Goal: Contribute content: Contribute content

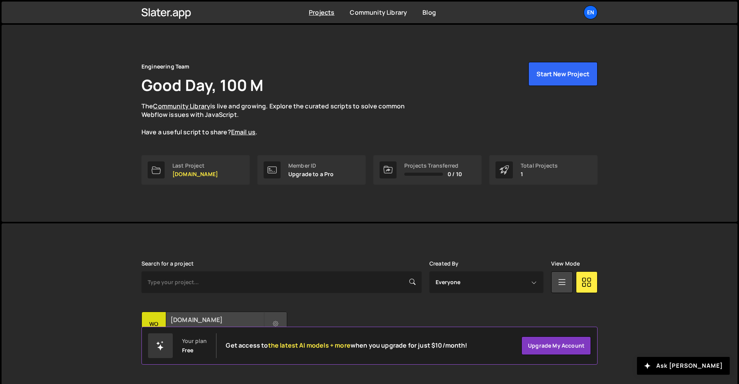
click at [188, 312] on div "[DOMAIN_NAME] Created by 100 M" at bounding box center [214, 324] width 145 height 24
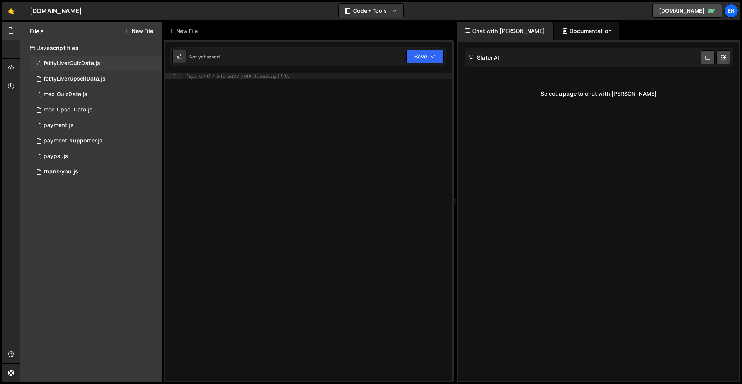
click at [75, 63] on div "fattyLiverQuizData.js" at bounding box center [72, 63] width 56 height 7
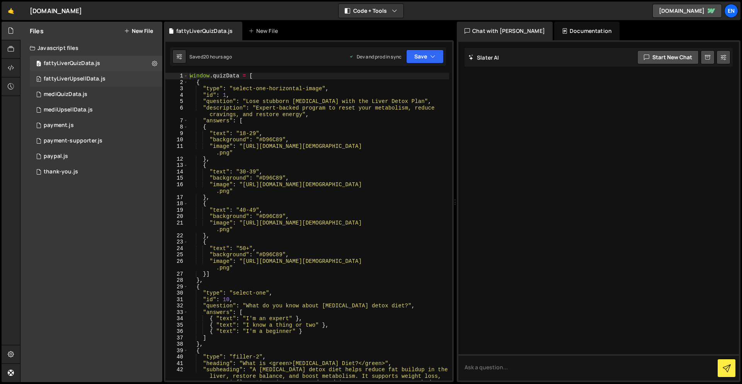
click at [68, 74] on div "0 fattyLiverUpsellData.js 0" at bounding box center [96, 78] width 133 height 15
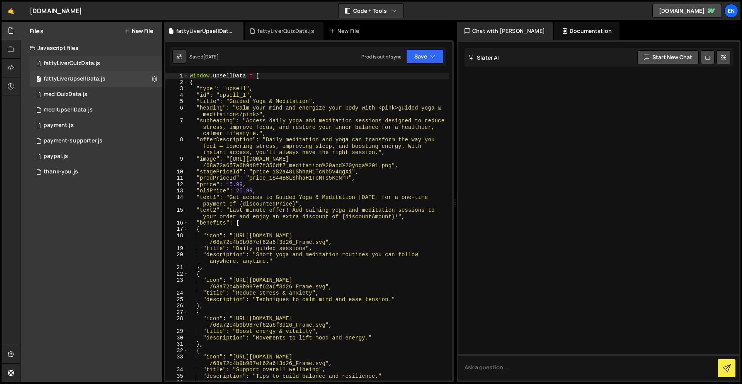
click at [87, 61] on div "fattyLiverQuizData.js" at bounding box center [72, 63] width 56 height 7
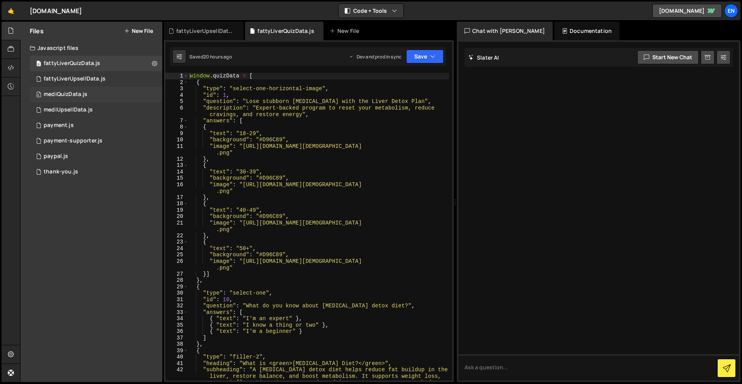
click at [101, 97] on div "0 mediQuizData.js 0" at bounding box center [96, 94] width 133 height 15
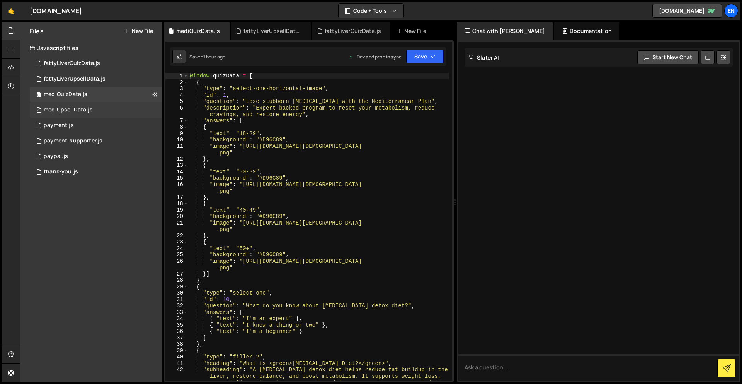
click at [99, 104] on div "0 mediUpsellData.js 0" at bounding box center [96, 109] width 133 height 15
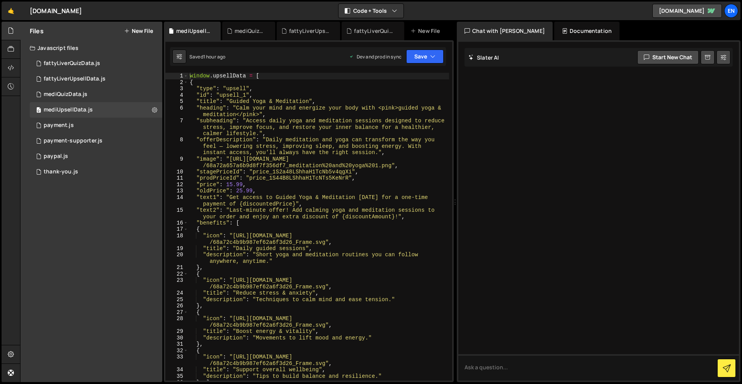
click at [99, 212] on div "Files New File Javascript files 0 fattyLiverQuizData.js 0 0 fattyLiverUpsellDat…" at bounding box center [91, 202] width 142 height 360
click at [133, 232] on div "Files New File Javascript files 0 fattyLiverQuizData.js 0 0 fattyLiverUpsellDat…" at bounding box center [91, 202] width 142 height 360
click at [681, 17] on link "main-website-version.webflow.io" at bounding box center [688, 11] width 70 height 14
click at [392, 9] on icon "button" at bounding box center [394, 11] width 5 height 8
click at [385, 27] on button "Code Only" at bounding box center [371, 28] width 65 height 14
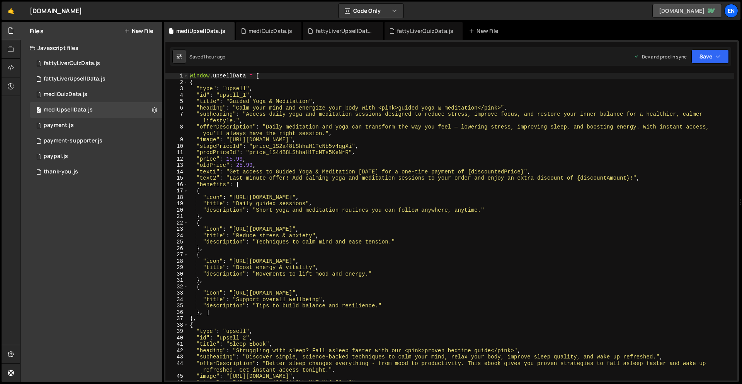
click at [692, 13] on link "main-website-version.webflow.io" at bounding box center [688, 11] width 70 height 14
click at [9, 14] on link "🤙" at bounding box center [11, 11] width 19 height 19
drag, startPoint x: 58, startPoint y: 305, endPoint x: 64, endPoint y: 305, distance: 5.8
click at [60, 305] on div "Files New File Javascript files 0 fattyLiverQuizData.js 0 0 fattyLiverUpsellDat…" at bounding box center [91, 202] width 142 height 360
click at [98, 97] on div "0 mediQuizData.js 0" at bounding box center [96, 94] width 133 height 15
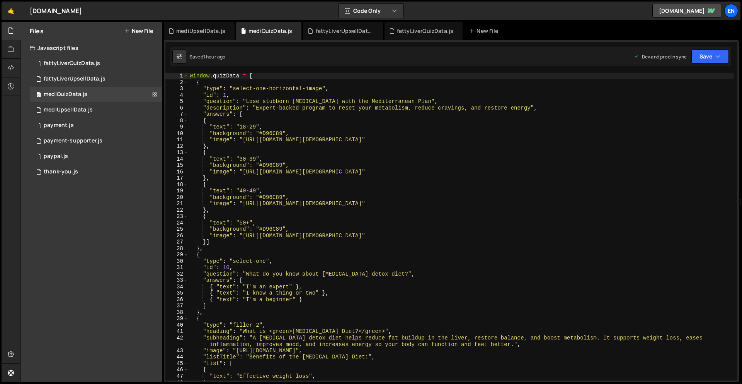
click at [408, 101] on div "window . quizData = [ { "type" : "select-one-horizontal-image" , "id" : 1 , "qu…" at bounding box center [461, 233] width 546 height 320
click at [400, 104] on div "window . quizData = [ { "type" : "select-one-horizontal-image" , "id" : 1 , "qu…" at bounding box center [461, 233] width 546 height 320
click at [409, 101] on div "window . quizData = [ { "type" : "select-one-horizontal-image" , "id" : 1 , "qu…" at bounding box center [461, 233] width 546 height 320
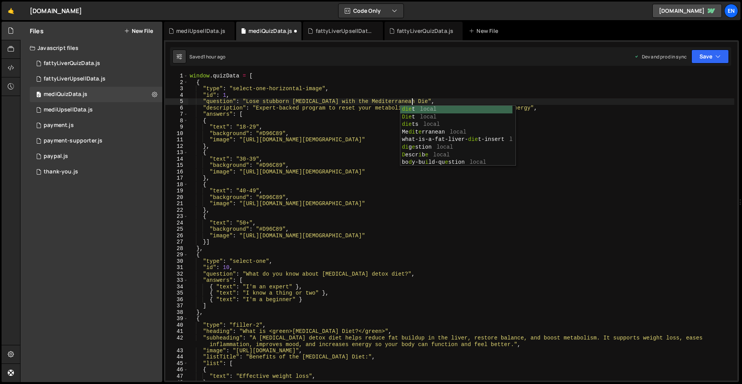
scroll to position [0, 15]
click at [451, 95] on div "window . quizData = [ { "type" : "select-one-horizontal-image" , "id" : 1 , "qu…" at bounding box center [461, 233] width 546 height 320
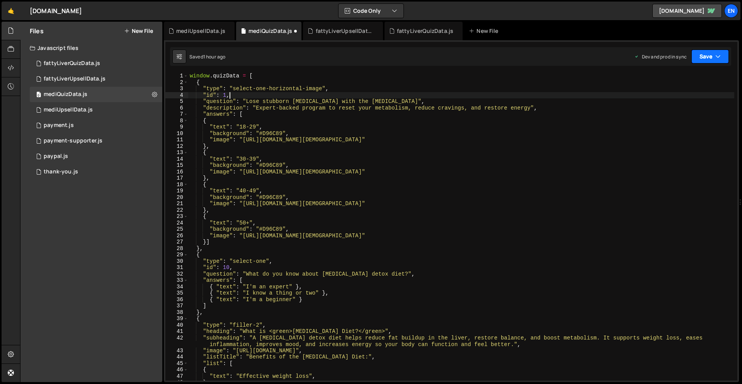
type textarea ""id": 1,"
click at [706, 56] on button "Save" at bounding box center [711, 56] width 38 height 14
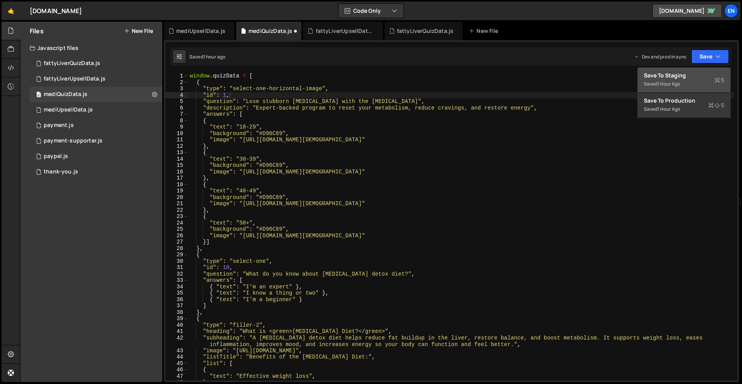
click at [689, 80] on div "Saved 1 hour ago" at bounding box center [684, 83] width 80 height 9
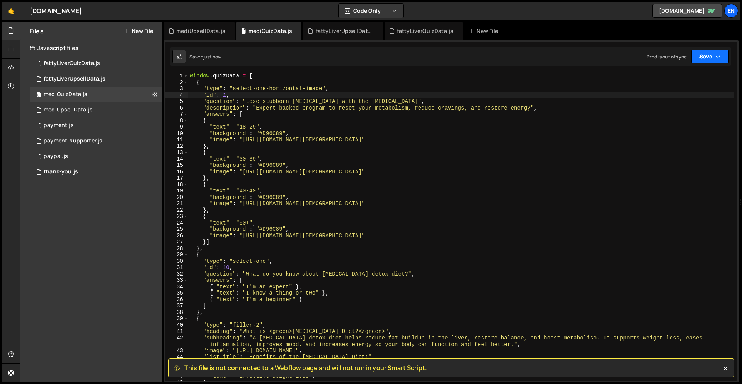
click at [713, 61] on button "Save" at bounding box center [711, 56] width 38 height 14
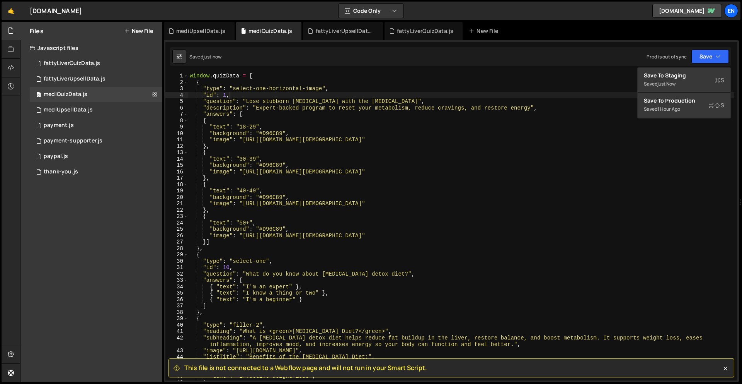
click at [574, 61] on div "Saved just now Prod is out of sync Upgrade to Edit Save Save to Staging S Saved…" at bounding box center [450, 56] width 561 height 19
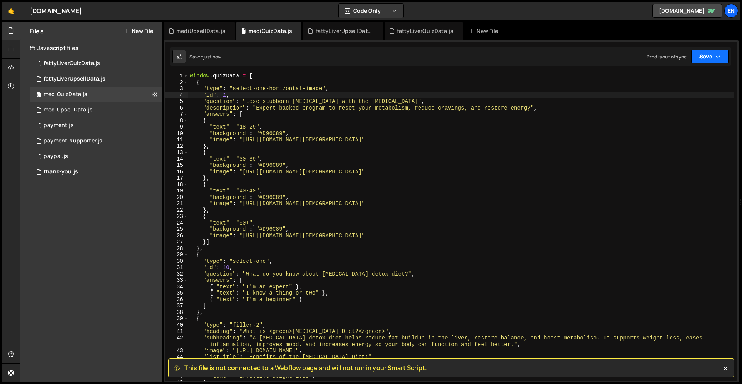
click at [698, 60] on button "Save" at bounding box center [711, 56] width 38 height 14
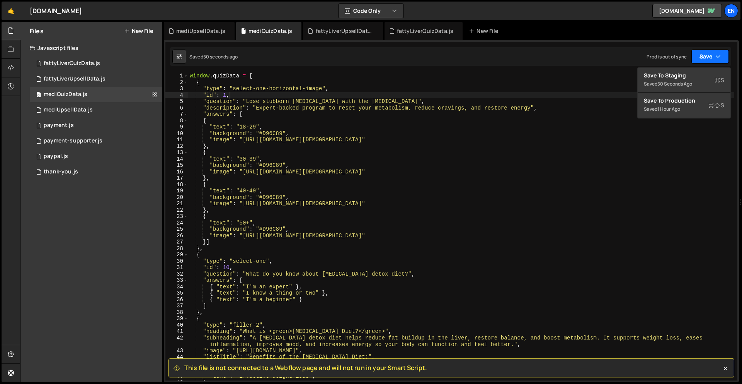
click at [719, 55] on icon "button" at bounding box center [718, 57] width 5 height 8
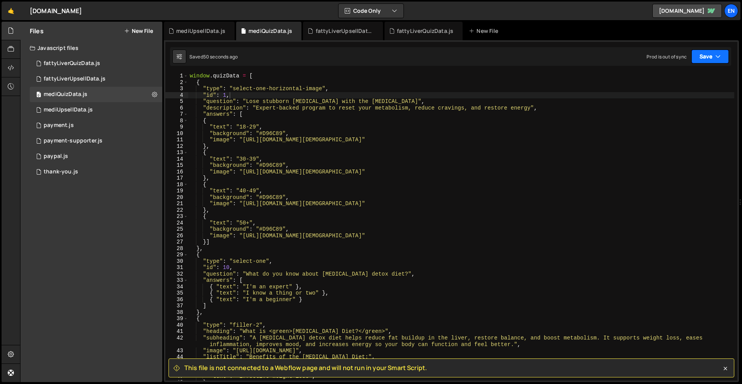
click at [721, 55] on button "Save" at bounding box center [711, 56] width 38 height 14
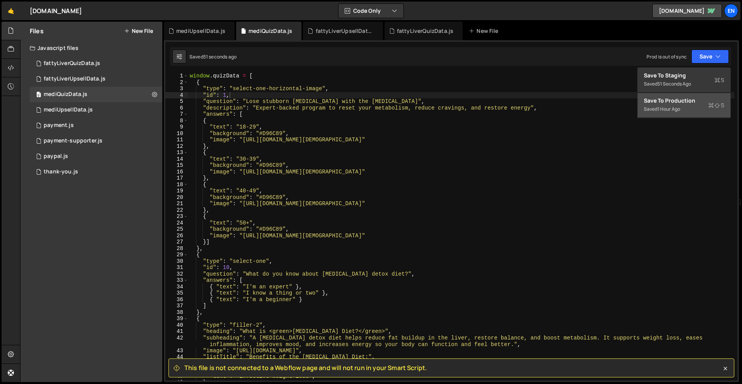
click at [697, 106] on div "Saved 1 hour ago" at bounding box center [684, 108] width 80 height 9
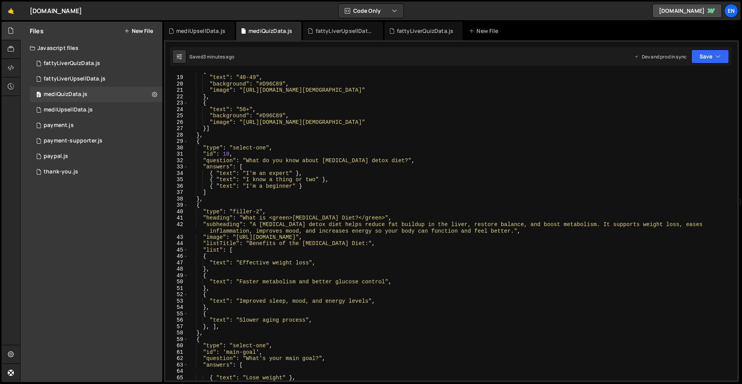
scroll to position [114, 0]
click at [358, 160] on div "{ "text" : "40-49" , "background" : "#D96C89" , "image" : "https://pub-303c508b…" at bounding box center [461, 228] width 546 height 320
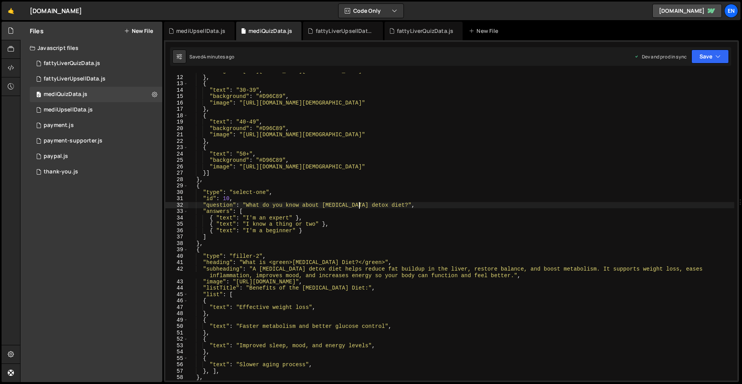
scroll to position [68, 0]
drag, startPoint x: 324, startPoint y: 205, endPoint x: 379, endPoint y: 207, distance: 54.6
click at [379, 207] on div ""image" : "https://pub-303c508be45e42728ceb54589c714dc9.r2.dev/Age-18-29.png" }…" at bounding box center [461, 228] width 546 height 320
paste textarea "Mediterranean diet?"
drag, startPoint x: 326, startPoint y: 203, endPoint x: 332, endPoint y: 206, distance: 6.6
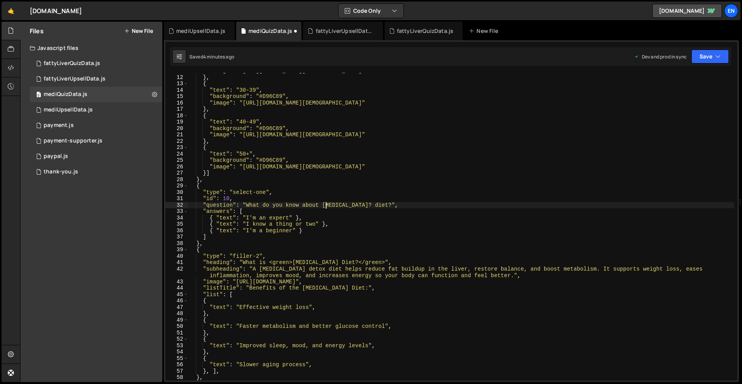
click at [326, 203] on div ""image" : "https://pub-303c508be45e42728ceb54589c714dc9.r2.dev/Age-18-29.png" }…" at bounding box center [461, 228] width 546 height 320
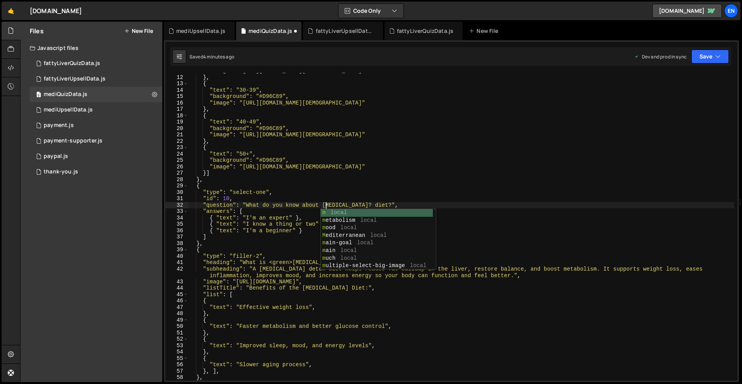
click at [358, 185] on div ""image" : "https://pub-303c508be45e42728ceb54589c714dc9.r2.dev/Age-18-29.png" }…" at bounding box center [461, 228] width 546 height 320
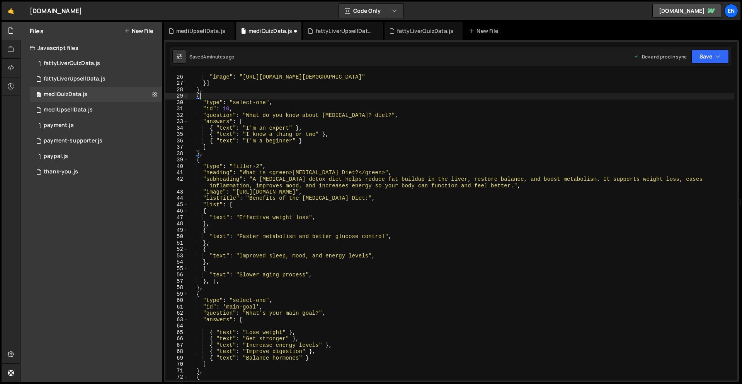
scroll to position [159, 0]
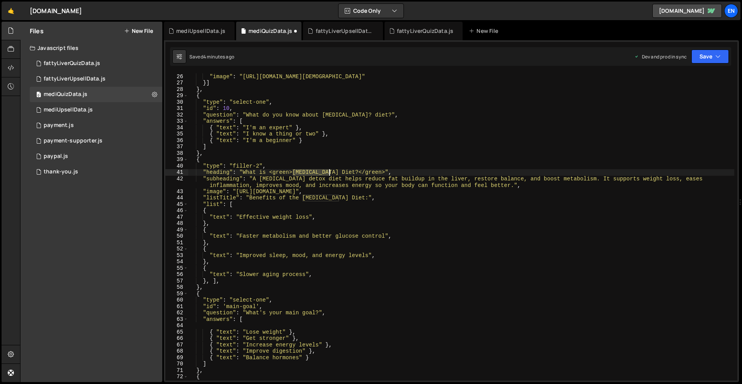
drag, startPoint x: 293, startPoint y: 172, endPoint x: 329, endPoint y: 171, distance: 36.0
click at [329, 171] on div ""background" : "#D96C89" , "image" : "https://pub-303c508be45e42728ceb54589c714…" at bounding box center [461, 227] width 546 height 320
paste textarea "Mediterranean diet?"
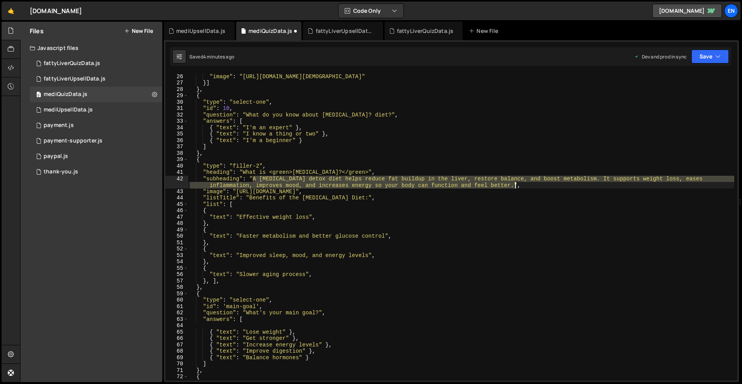
drag, startPoint x: 254, startPoint y: 179, endPoint x: 515, endPoint y: 186, distance: 260.7
click at [515, 186] on div ""background" : "#D96C89" , "image" : "https://pub-303c508be45e42728ceb54589c714…" at bounding box center [461, 227] width 546 height 320
paste textarea "The Mediterranean diet is a balanced, nutrient-rich diet designed to boost meta…"
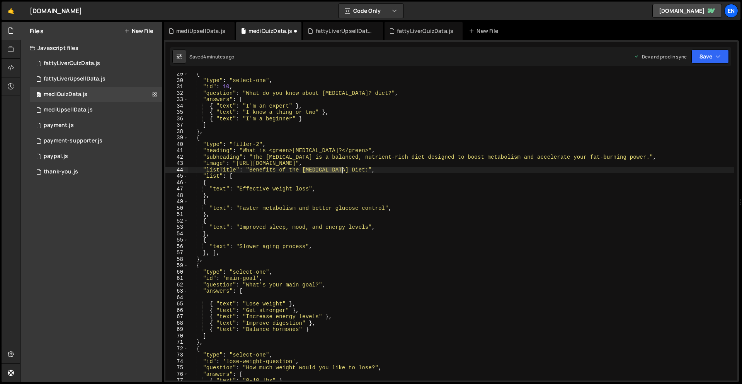
scroll to position [180, 0]
drag, startPoint x: 302, startPoint y: 169, endPoint x: 339, endPoint y: 169, distance: 36.7
click at [339, 169] on div "{ "type" : "select-one" , "id" : 10 , "question" : "What do you know about medi…" at bounding box center [461, 232] width 546 height 320
paste textarea "The Mediterranean diet is a balanced, nutrient-rich diet designed to boost meta…"
drag, startPoint x: 293, startPoint y: 150, endPoint x: 351, endPoint y: 150, distance: 58.4
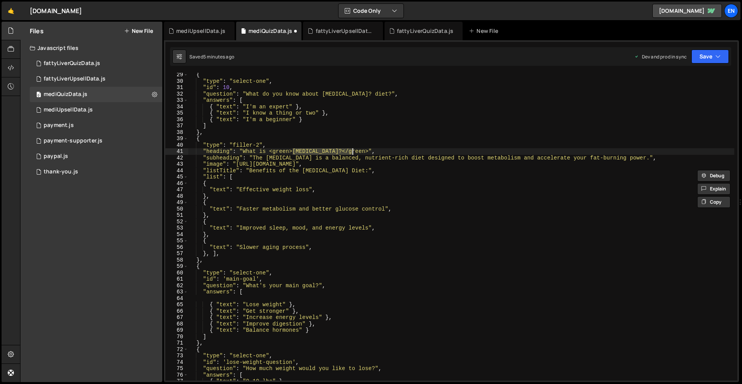
click at [351, 150] on div "{ "type" : "select-one" , "id" : 10 , "question" : "What do you know about medi…" at bounding box center [461, 232] width 546 height 320
drag, startPoint x: 307, startPoint y: 170, endPoint x: 340, endPoint y: 171, distance: 32.5
click at [339, 171] on div "{ "type" : "select-one" , "id" : 10 , "question" : "What do you know about medi…" at bounding box center [461, 232] width 546 height 320
paste textarea "Mediterranean Diet"
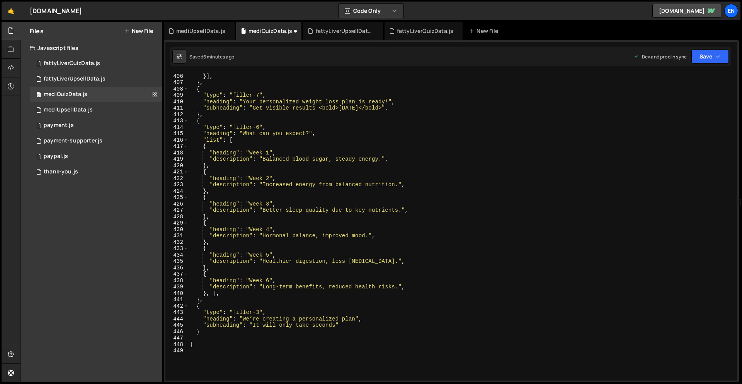
scroll to position [2596, 0]
click at [303, 100] on div ""bmiDescription" : "Higher chance of heart disease, stroke, sleep apnea, type 2…" at bounding box center [461, 227] width 546 height 320
paste textarea "Mediterranean Diet"
click at [306, 100] on div ""bmiDescription" : "Higher chance of heart disease, stroke, sleep apnea, type 2…" at bounding box center [461, 227] width 546 height 320
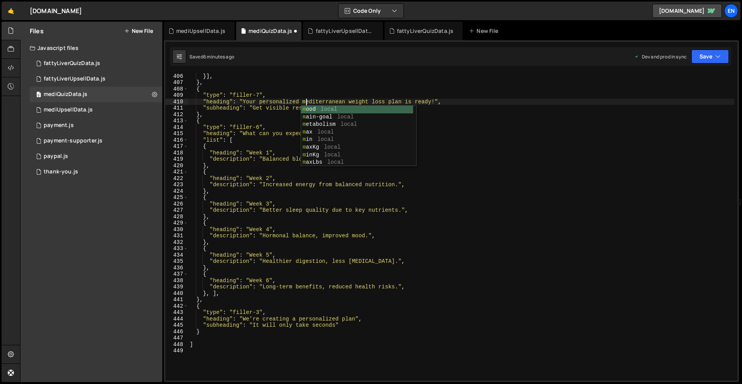
scroll to position [0, 8]
click at [342, 96] on div ""bmiDescription" : "Higher chance of heart disease, stroke, sleep apnea, type 2…" at bounding box center [461, 227] width 546 height 320
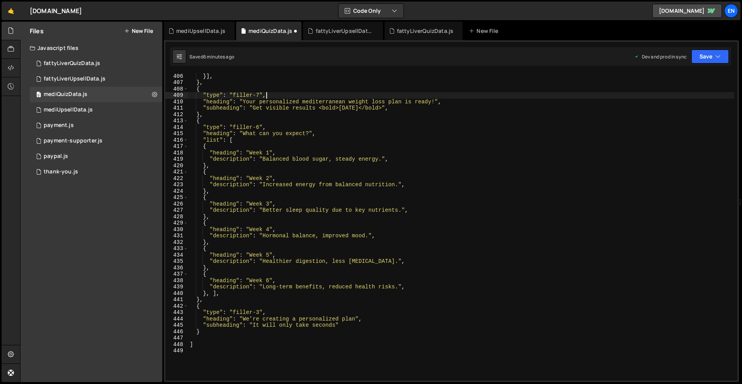
scroll to position [0, 5]
drag, startPoint x: 386, startPoint y: 101, endPoint x: 350, endPoint y: 101, distance: 36.4
click at [348, 101] on div ""bmiDescription" : "Higher chance of heart disease, stroke, sleep apnea, type 2…" at bounding box center [461, 227] width 546 height 320
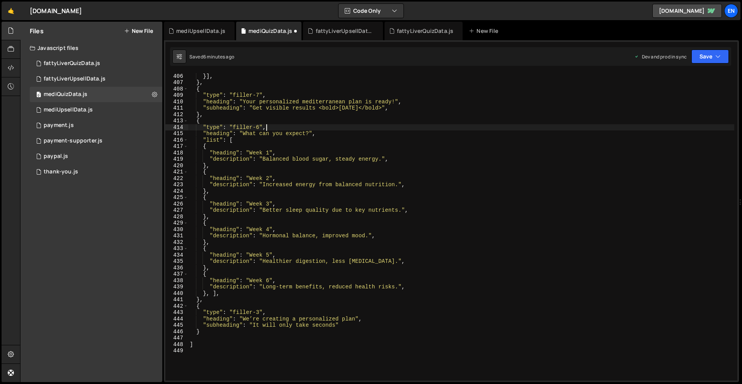
click at [384, 126] on div ""bmiDescription" : "Higher chance of heart disease, stroke, sleep apnea, type 2…" at bounding box center [461, 227] width 546 height 320
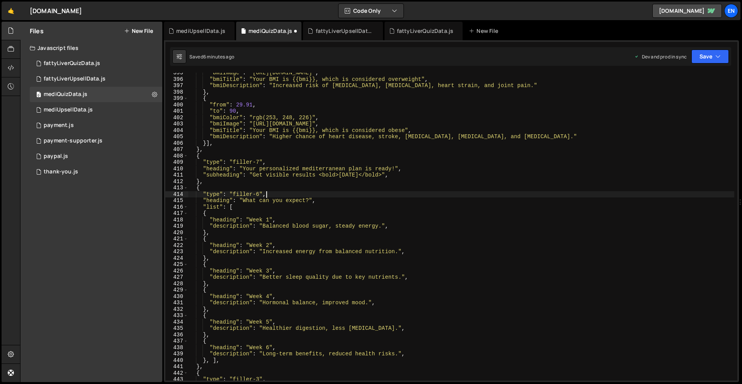
scroll to position [2529, 0]
click at [718, 56] on icon "button" at bounding box center [718, 57] width 5 height 8
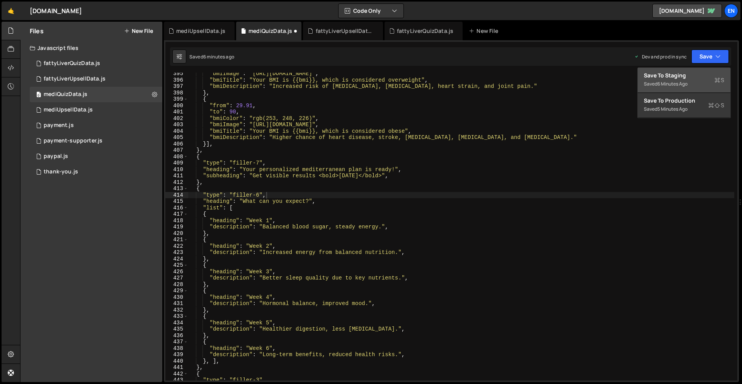
click at [685, 75] on div "Save to Staging S" at bounding box center [684, 76] width 80 height 8
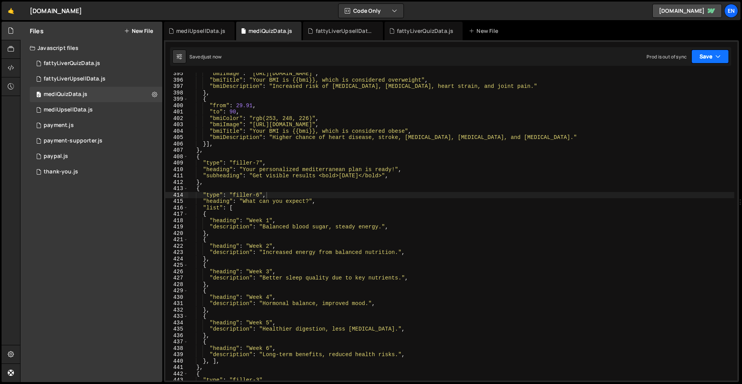
click at [719, 55] on icon "button" at bounding box center [718, 57] width 5 height 8
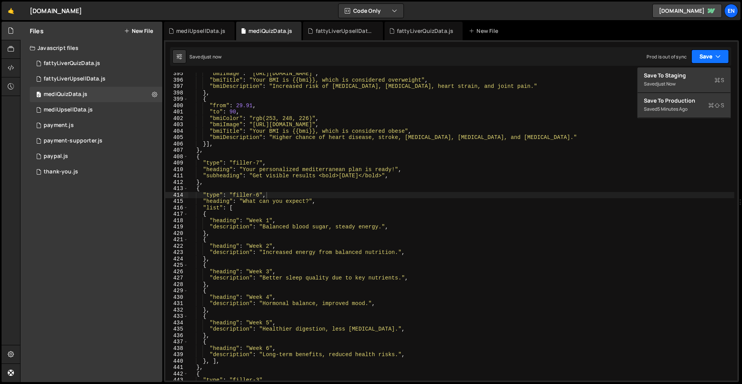
click at [719, 55] on icon "button" at bounding box center [718, 57] width 5 height 8
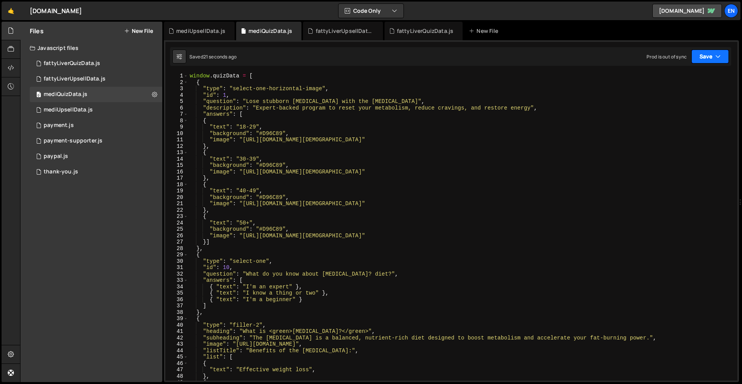
scroll to position [26, 0]
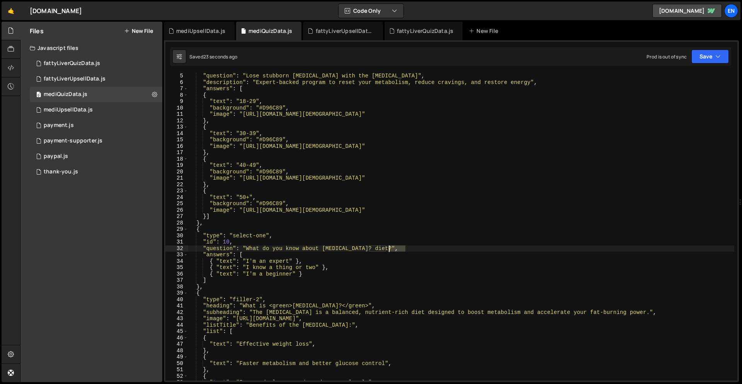
drag, startPoint x: 406, startPoint y: 250, endPoint x: 389, endPoint y: 249, distance: 16.6
click at [389, 249] on div ""question" : "Lose stubborn belly fat with the Mediterranean Diet" , "descripti…" at bounding box center [461, 233] width 546 height 320
drag, startPoint x: 712, startPoint y: 58, endPoint x: 707, endPoint y: 61, distance: 5.4
click at [712, 58] on button "Save" at bounding box center [711, 56] width 38 height 14
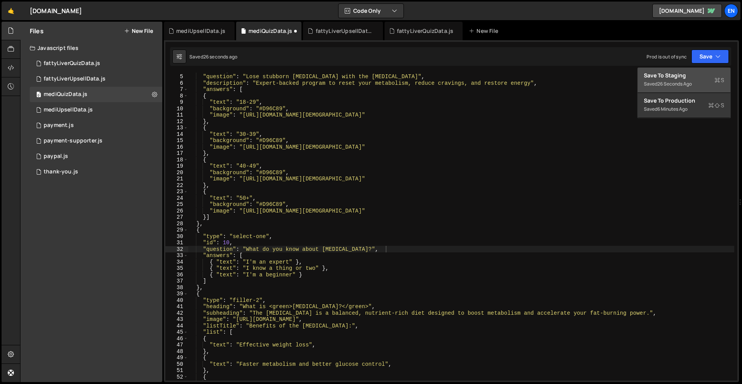
click at [691, 79] on div "Saved 26 seconds ago" at bounding box center [684, 83] width 80 height 9
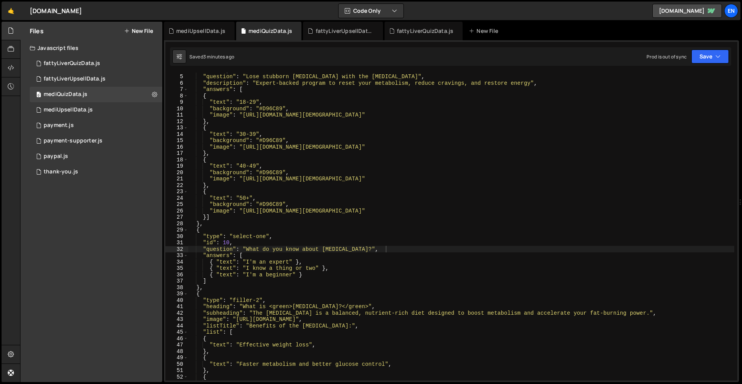
type textarea "},"
click at [493, 184] on div ""id" : 1 , "question" : "Lose stubborn belly fat with the Mediterranean Diet" ,…" at bounding box center [461, 227] width 546 height 320
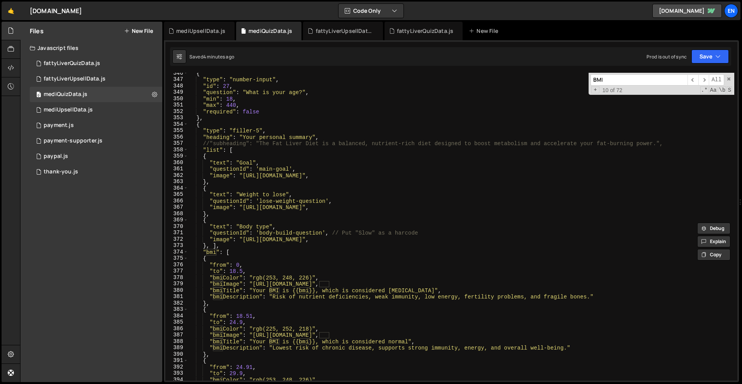
scroll to position [2216, 0]
type input "BMI"
click at [730, 81] on span at bounding box center [729, 78] width 5 height 5
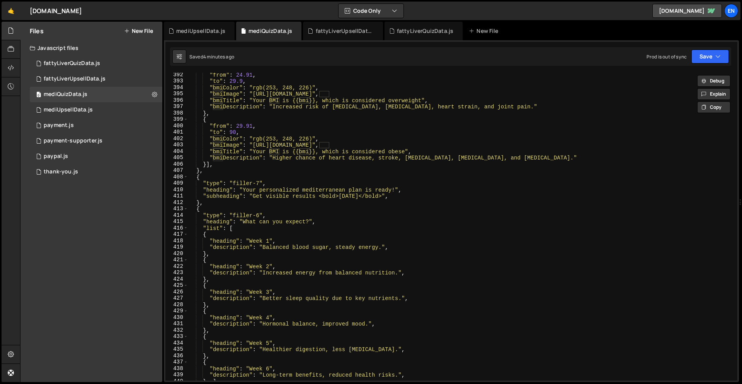
scroll to position [2510, 0]
click at [714, 55] on button "Save" at bounding box center [711, 56] width 38 height 14
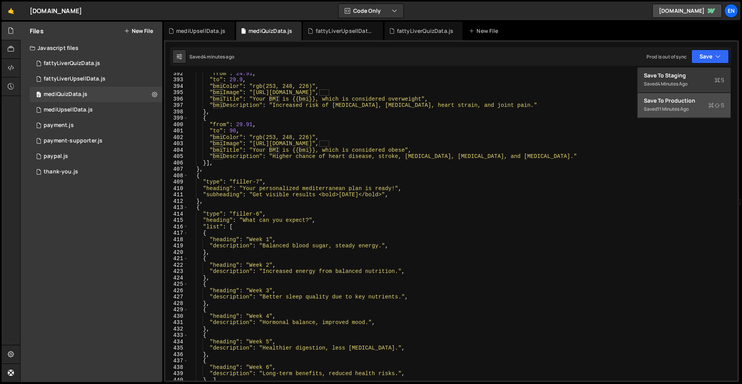
click at [698, 106] on div "Saved 11 minutes ago" at bounding box center [684, 108] width 80 height 9
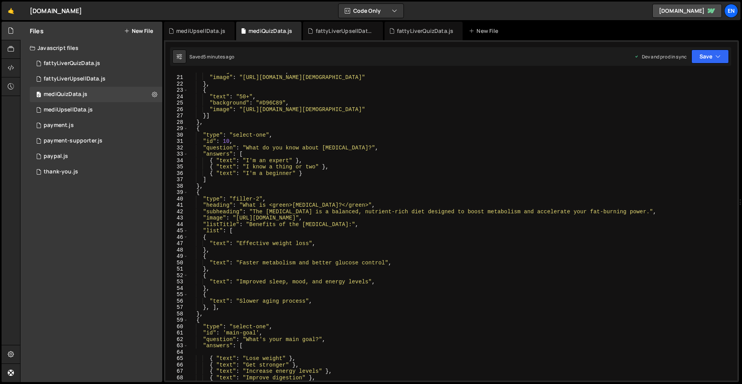
scroll to position [126, 0]
type textarea "}]"
click at [374, 116] on div ""background" : "#D96C89" , "image" : "https://pub-303c508be45e42728ceb54589c714…" at bounding box center [461, 228] width 546 height 320
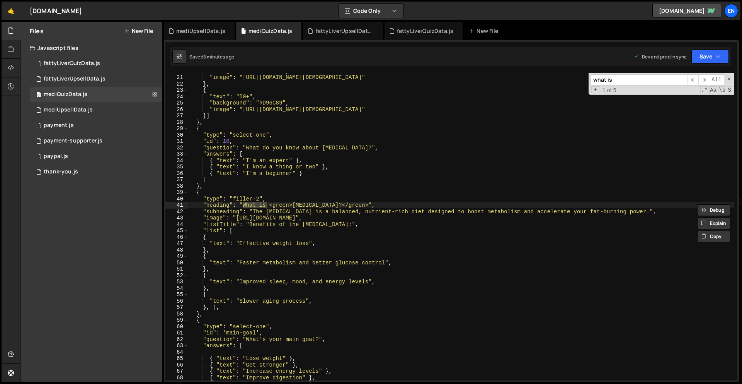
type input "what is"
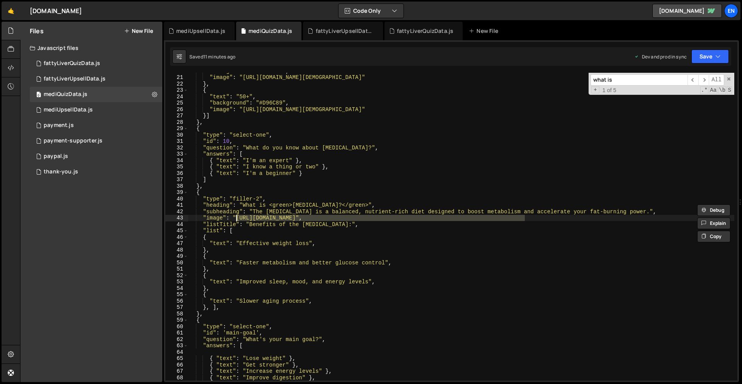
drag, startPoint x: 525, startPoint y: 219, endPoint x: 279, endPoint y: 228, distance: 246.1
click at [235, 218] on div ""background" : "#D96C89" , "image" : "https://pub-303c508be45e42728ceb54589c714…" at bounding box center [461, 228] width 546 height 320
paste textarea "f3eed87315b548be90c00ed1466f572b.r2.dev/what-is-medi"
click at [605, 133] on div ""background" : "#D96C89" , "image" : "https://pub-303c508be45e42728ceb54589c714…" at bounding box center [461, 228] width 546 height 320
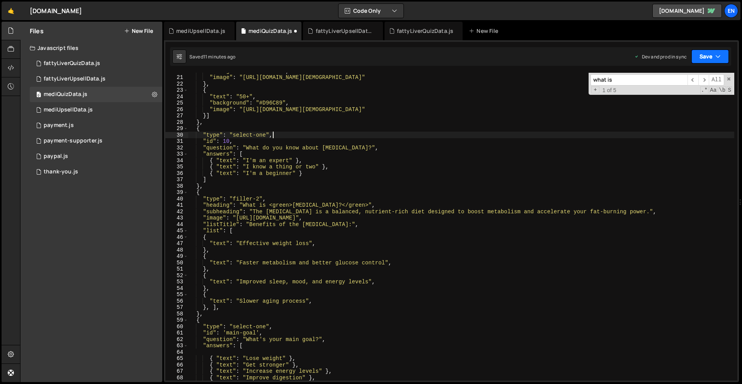
click at [712, 58] on button "Save" at bounding box center [711, 56] width 38 height 14
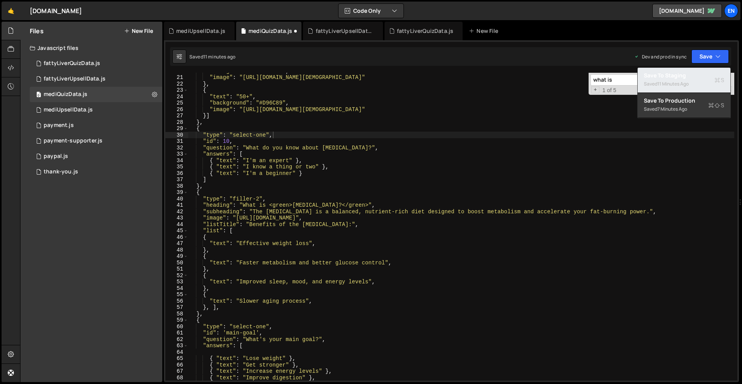
drag, startPoint x: 700, startPoint y: 78, endPoint x: 693, endPoint y: 89, distance: 12.5
click at [700, 78] on div "Save to Staging S" at bounding box center [684, 76] width 80 height 8
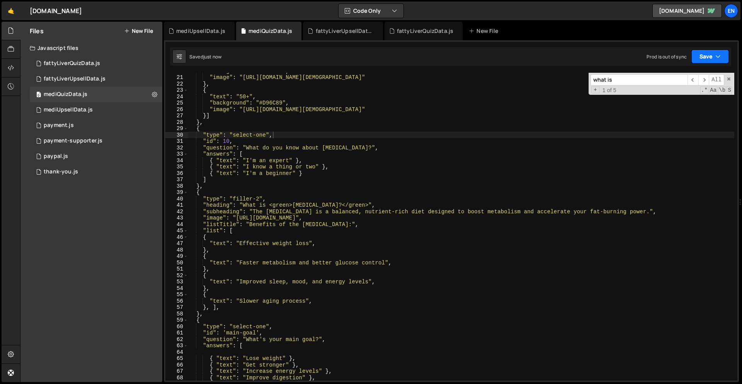
click at [710, 57] on button "Save" at bounding box center [711, 56] width 38 height 14
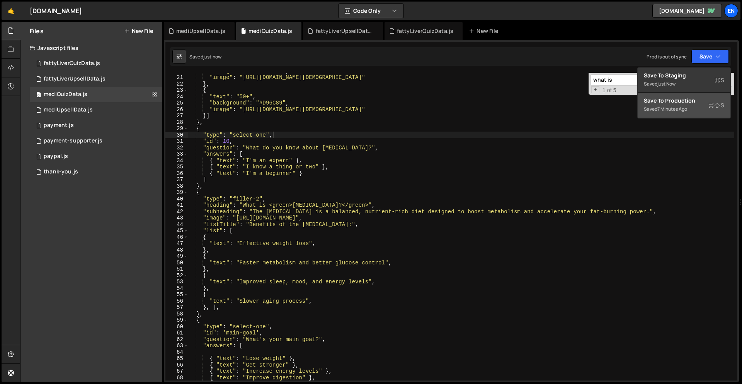
click at [685, 103] on div "Save to Production S" at bounding box center [684, 101] width 80 height 8
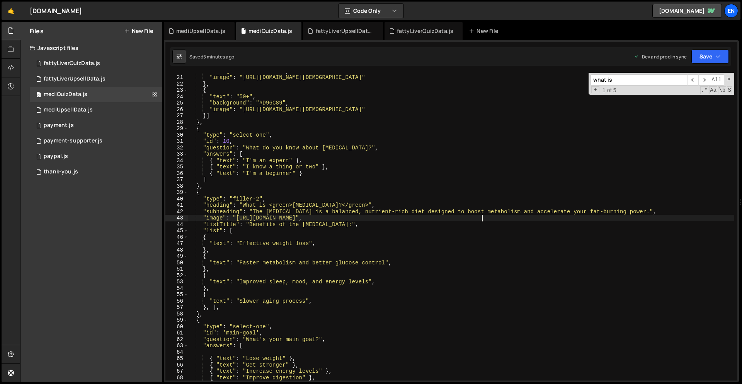
click at [481, 217] on div ""background" : "#D96C89" , "image" : "https://pub-303c508be45e42728ceb54589c714…" at bounding box center [461, 228] width 546 height 320
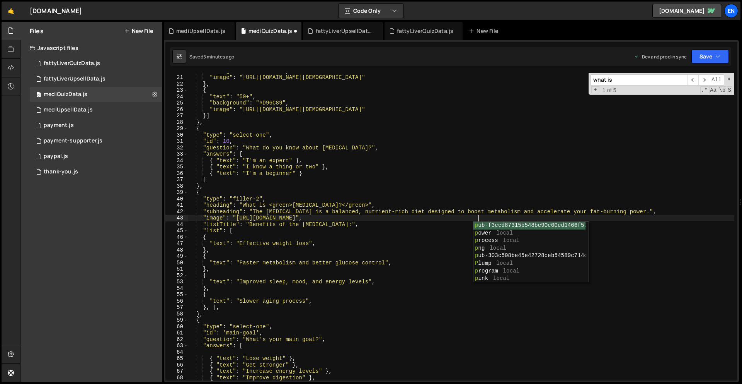
scroll to position [0, 20]
click at [519, 215] on div ""background" : "#D96C89" , "image" : "https://pub-303c508be45e42728ceb54589c714…" at bounding box center [461, 228] width 546 height 320
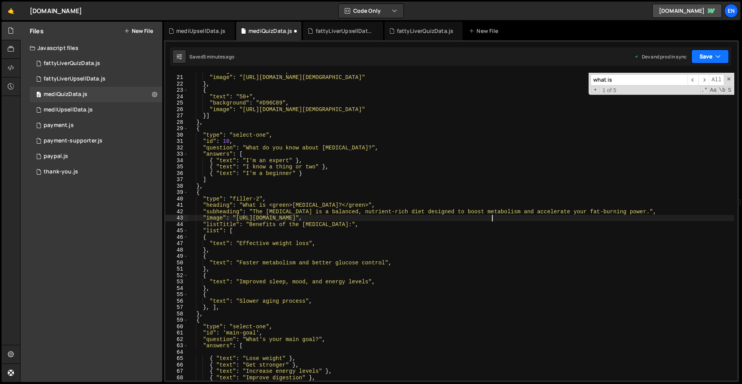
type textarea ""image": "https://pub-f3eed87315b548be90c00ed1466f572b.r2.dev/what-is-medi-inse…"
click at [704, 57] on button "Save" at bounding box center [711, 56] width 38 height 14
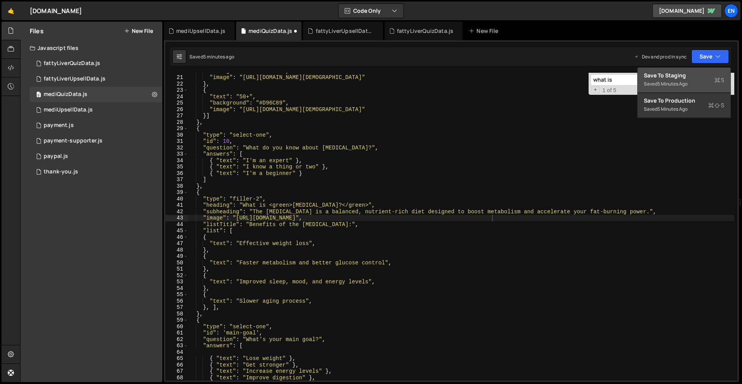
drag, startPoint x: 677, startPoint y: 76, endPoint x: 674, endPoint y: 98, distance: 22.3
click at [677, 76] on div "Save to Staging S" at bounding box center [684, 76] width 80 height 8
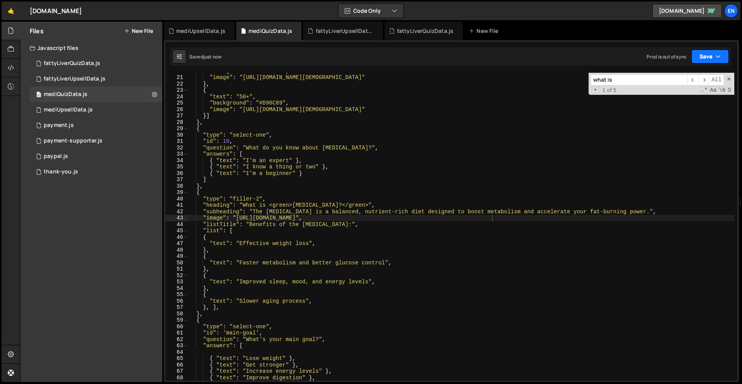
click at [715, 60] on button "Save" at bounding box center [711, 56] width 38 height 14
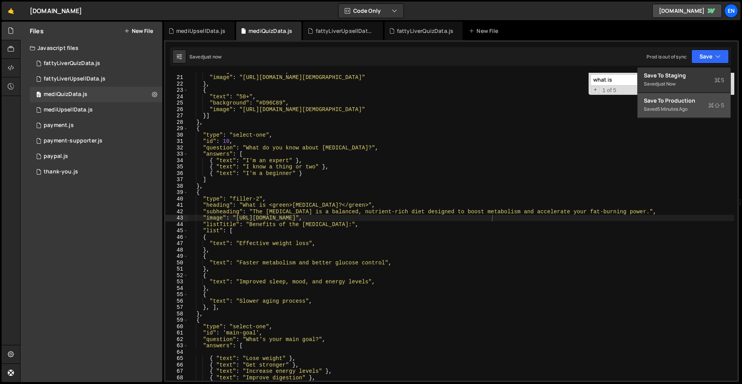
click at [693, 107] on div "Saved 5 minutes ago" at bounding box center [684, 108] width 80 height 9
